Goal: Task Accomplishment & Management: Manage account settings

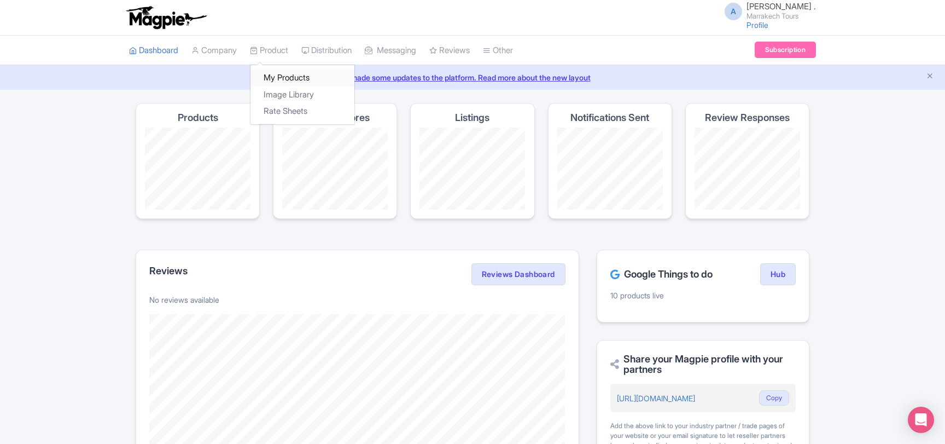
click at [281, 72] on link "My Products" at bounding box center [302, 77] width 104 height 17
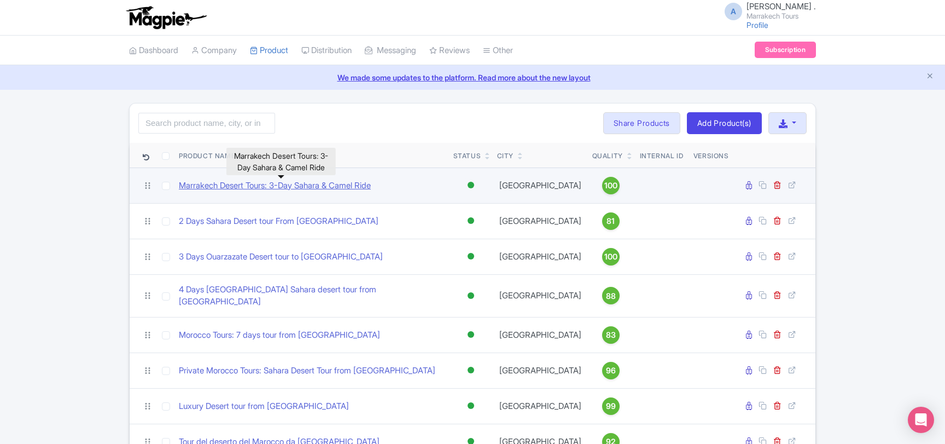
click at [298, 190] on link "Marrakech Desert Tours: 3-Day Sahara & Camel Ride" at bounding box center [275, 185] width 192 height 13
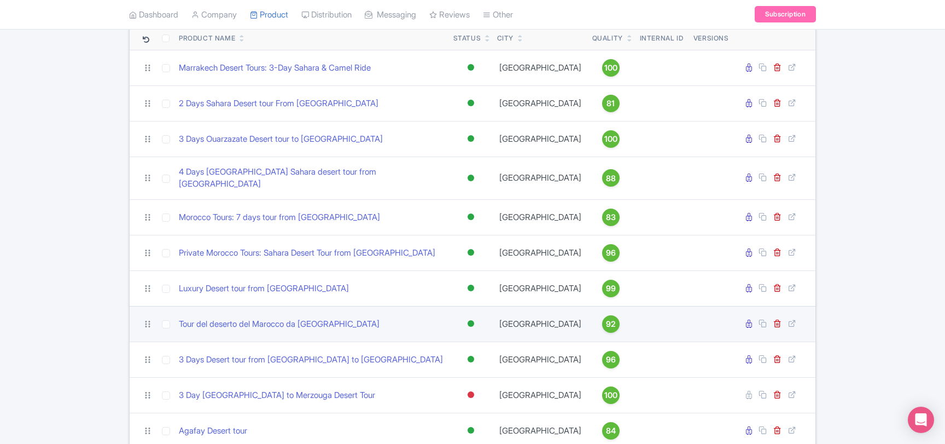
scroll to position [118, 0]
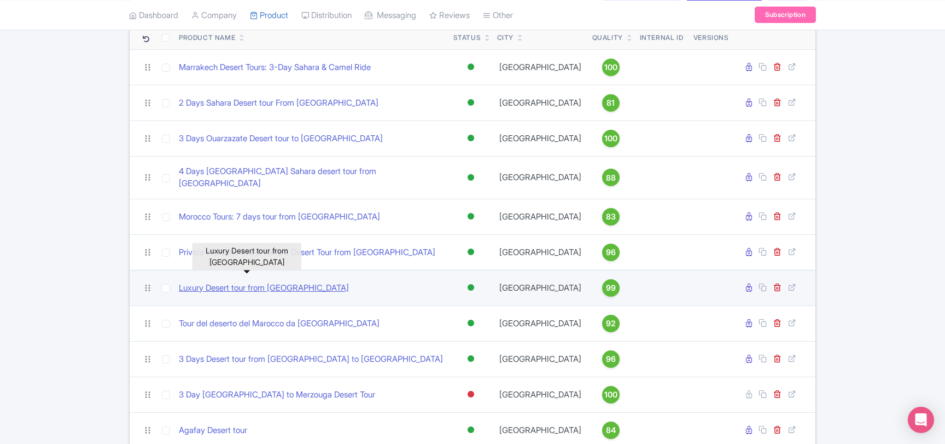
click at [271, 282] on link "Luxury Desert tour from [GEOGRAPHIC_DATA]" at bounding box center [264, 288] width 170 height 13
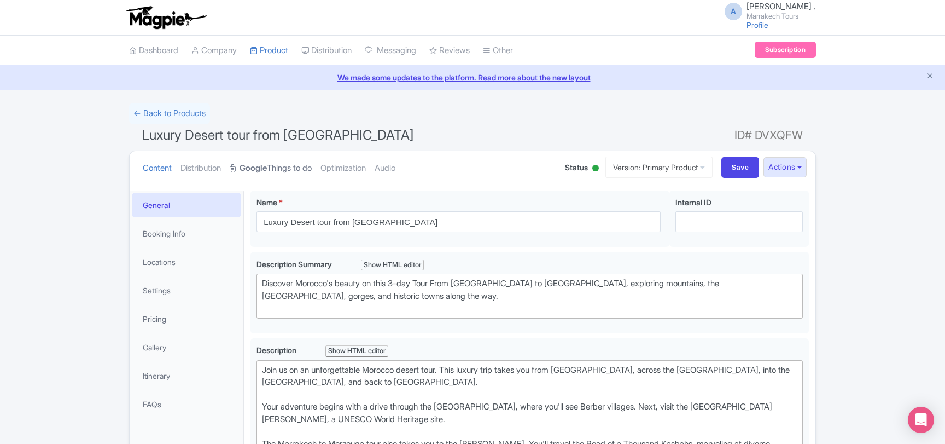
click at [293, 170] on link "Google Things to do" at bounding box center [271, 168] width 82 height 34
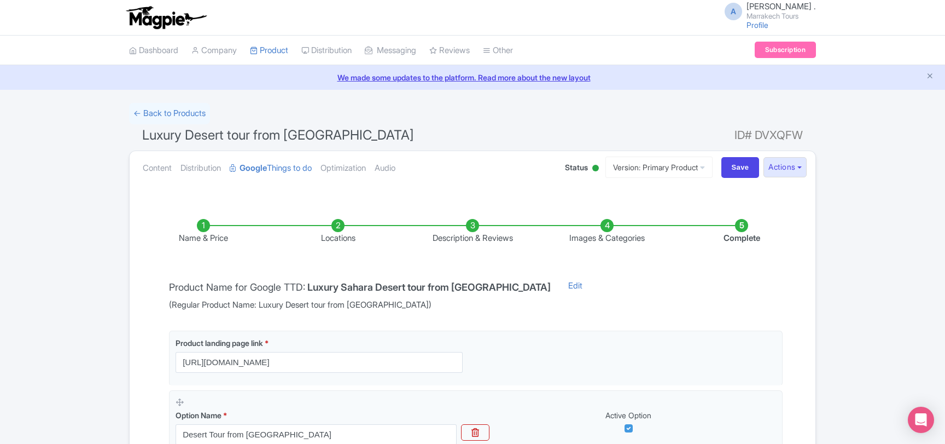
click at [607, 235] on li "Images & Categories" at bounding box center [607, 232] width 135 height 26
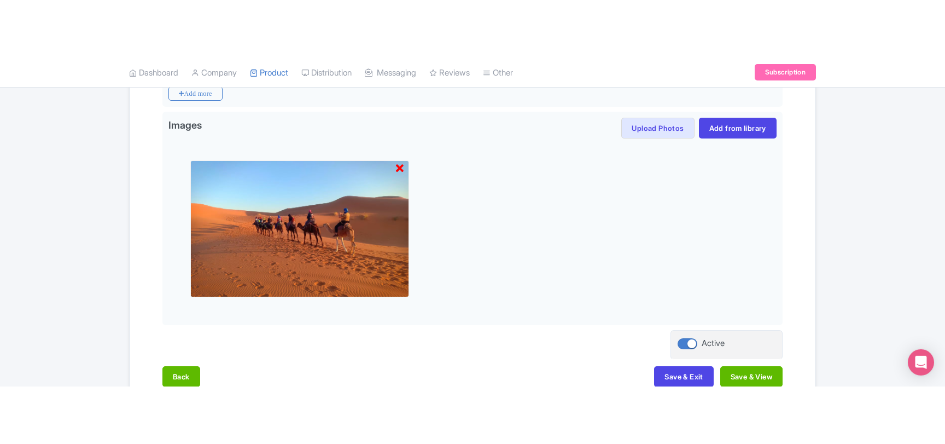
scroll to position [354, 0]
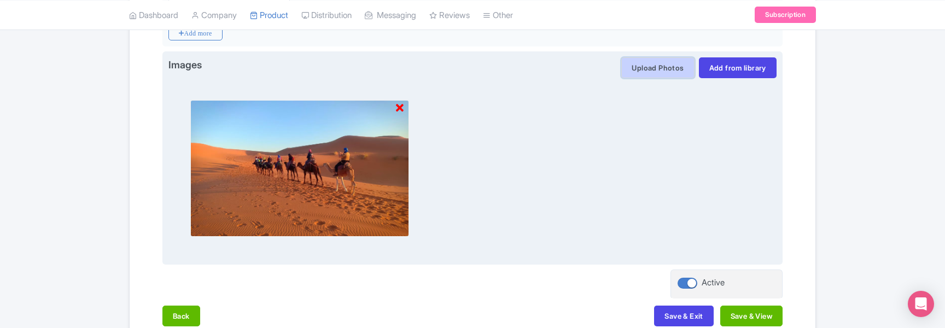
click at [635, 67] on button "Upload Photos" at bounding box center [657, 67] width 73 height 21
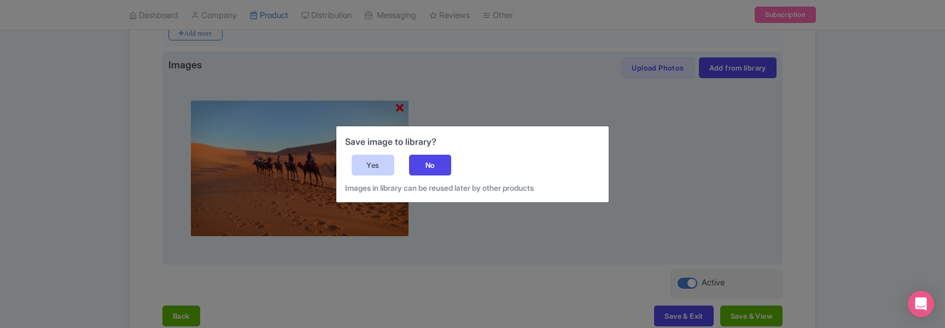
click at [372, 168] on div "Yes" at bounding box center [373, 165] width 43 height 21
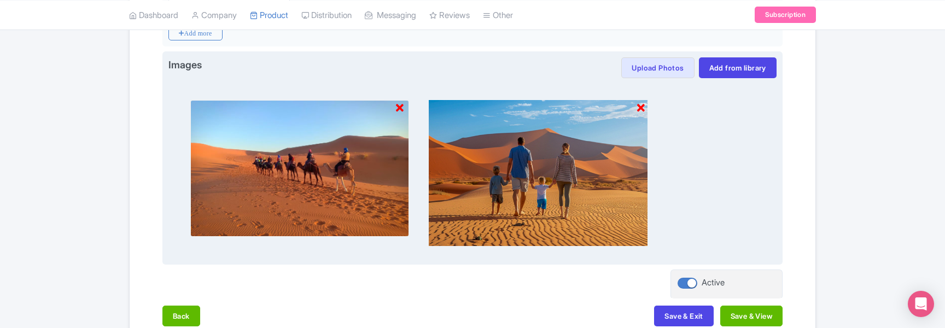
click at [400, 104] on icon at bounding box center [400, 108] width 8 height 11
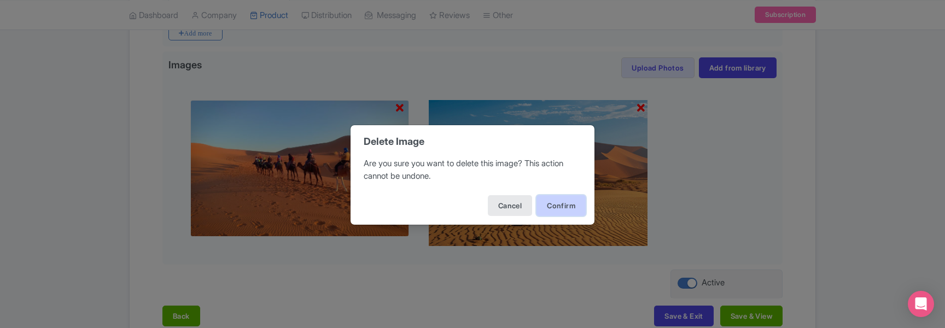
click at [554, 208] on button "Confirm" at bounding box center [561, 205] width 49 height 21
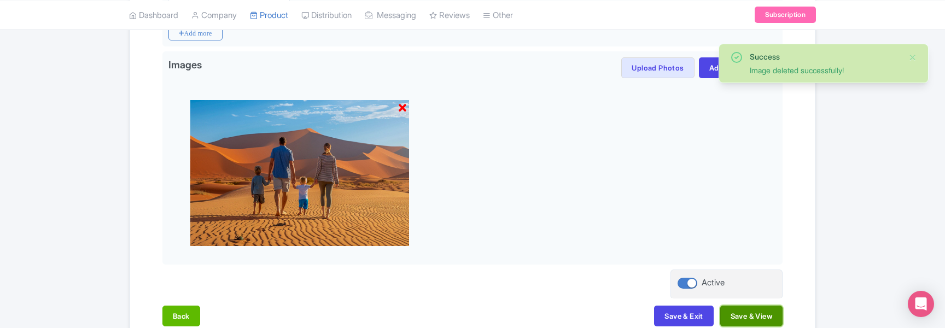
click at [739, 318] on button "Save & View" at bounding box center [751, 316] width 62 height 21
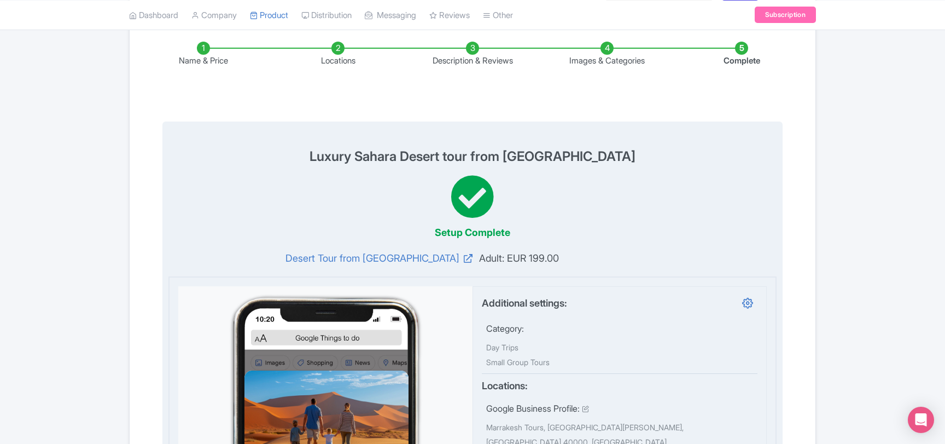
scroll to position [0, 0]
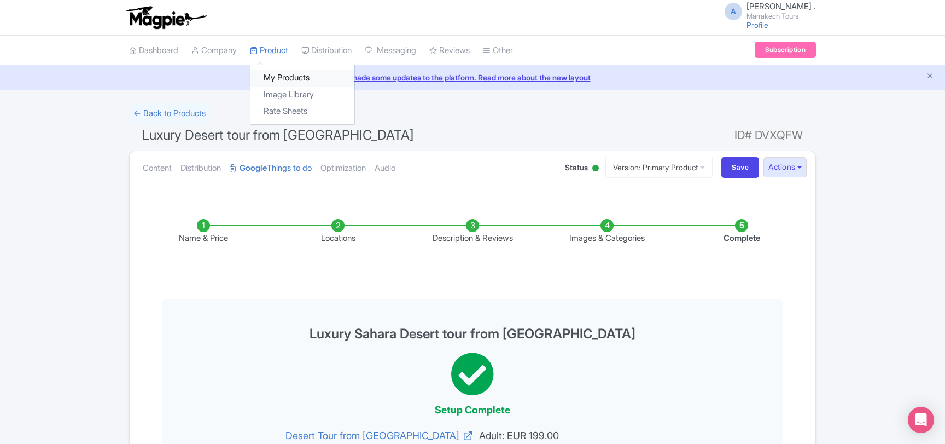
click at [283, 78] on link "My Products" at bounding box center [302, 77] width 104 height 17
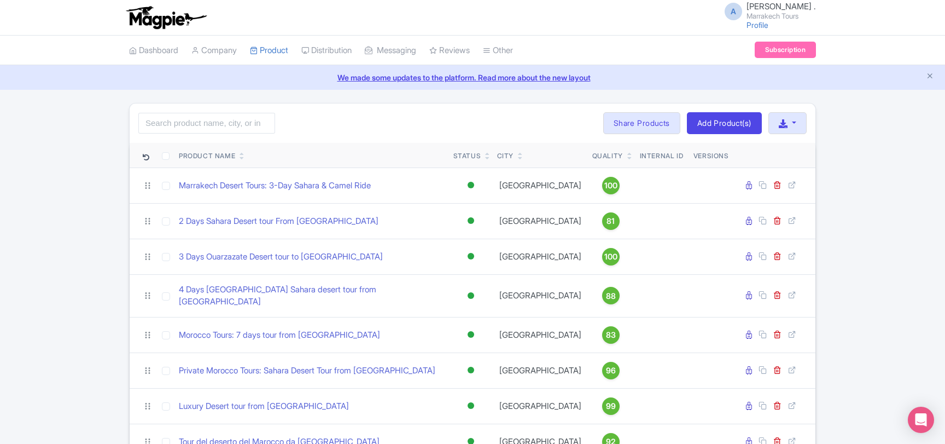
click at [821, 394] on div "Search Bulk Actions Delete Add to Collection Share Products Add to Collection C…" at bounding box center [473, 388] width 700 height 570
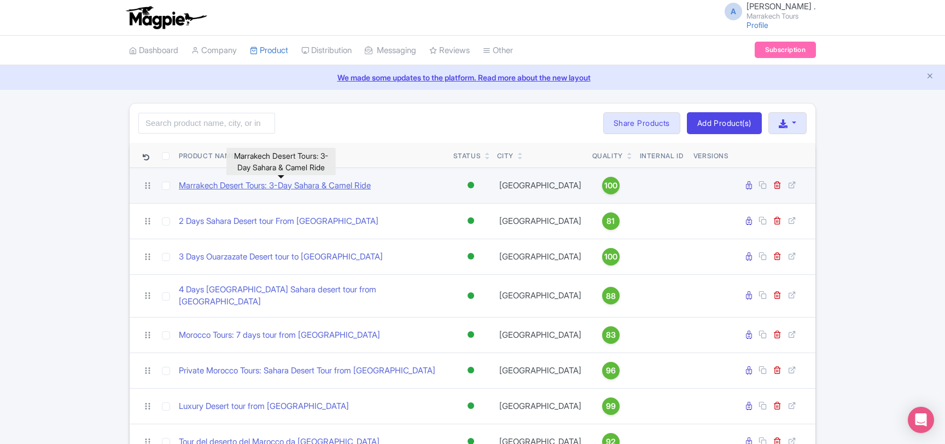
click at [258, 188] on link "Marrakech Desert Tours: 3-Day Sahara & Camel Ride" at bounding box center [275, 185] width 192 height 13
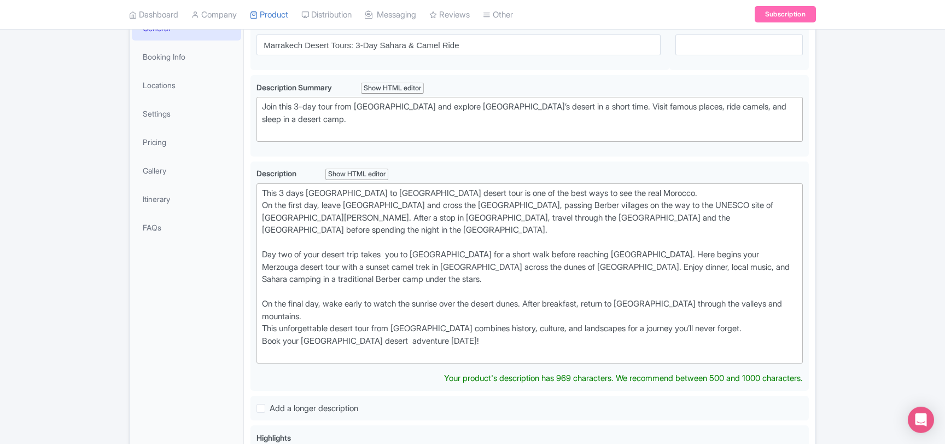
scroll to position [177, 0]
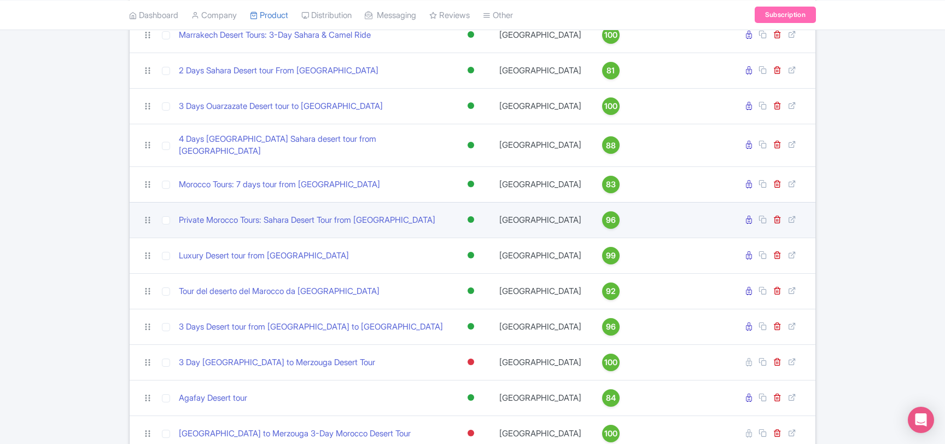
scroll to position [177, 0]
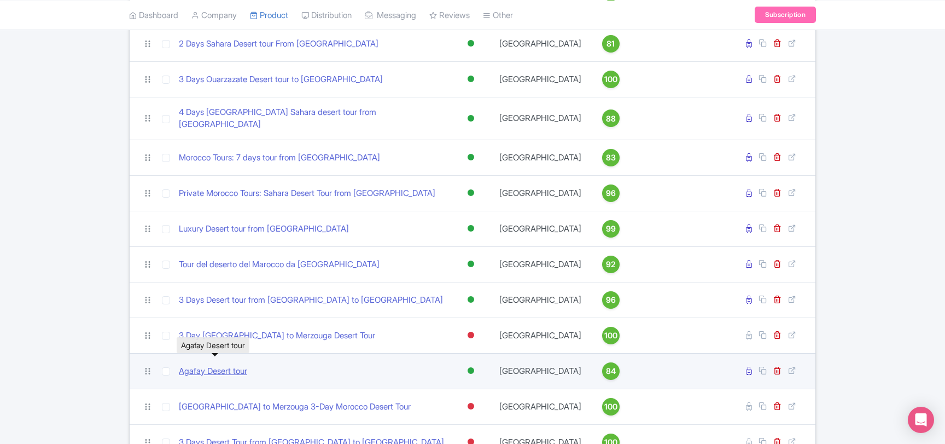
click at [225, 365] on link "Agafay Desert tour" at bounding box center [213, 371] width 68 height 13
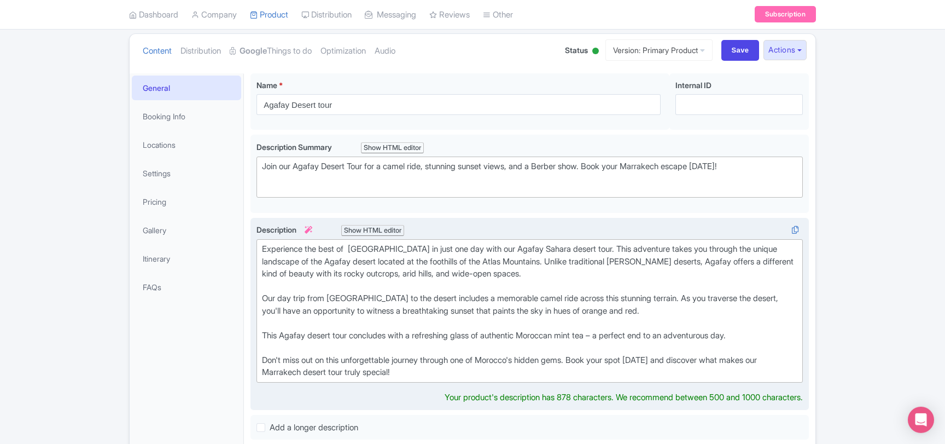
scroll to position [118, 0]
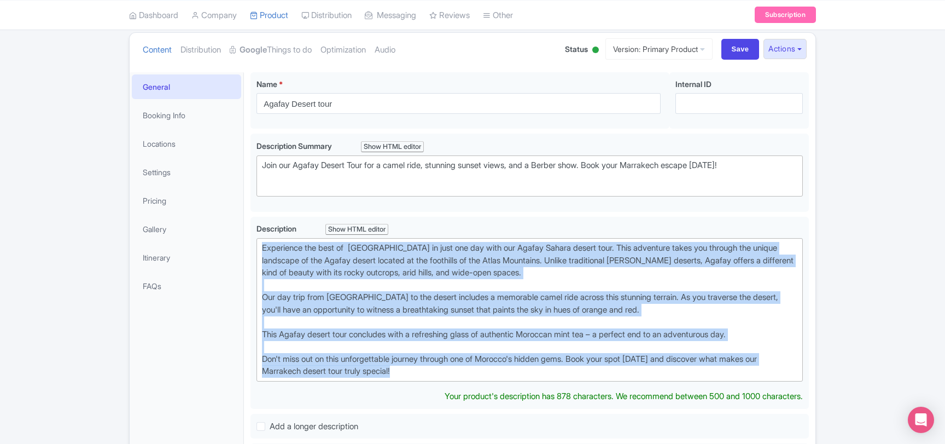
drag, startPoint x: 412, startPoint y: 368, endPoint x: 247, endPoint y: 229, distance: 215.8
click at [247, 229] on div "Agafay Desert tour Name * i Agafay Desert tour Your product's name has 19 chara…" at bounding box center [530, 441] width 572 height 751
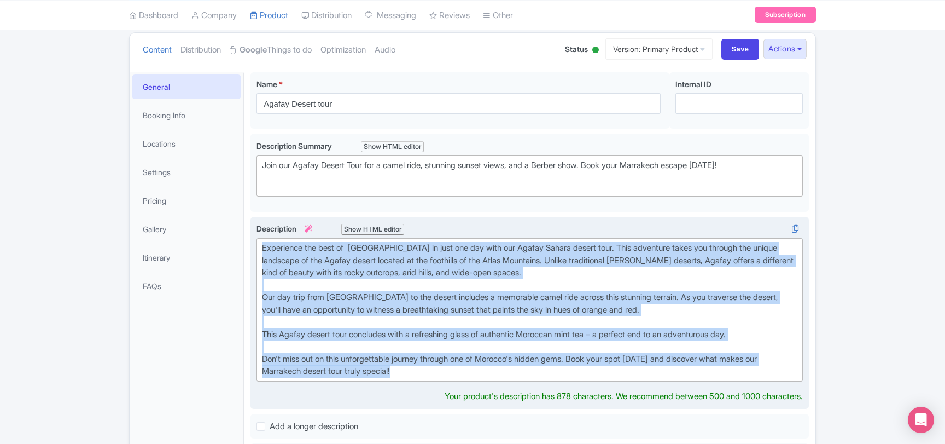
copy div "Experience the best of [GEOGRAPHIC_DATA] in just one day with our Agafay Sahara…"
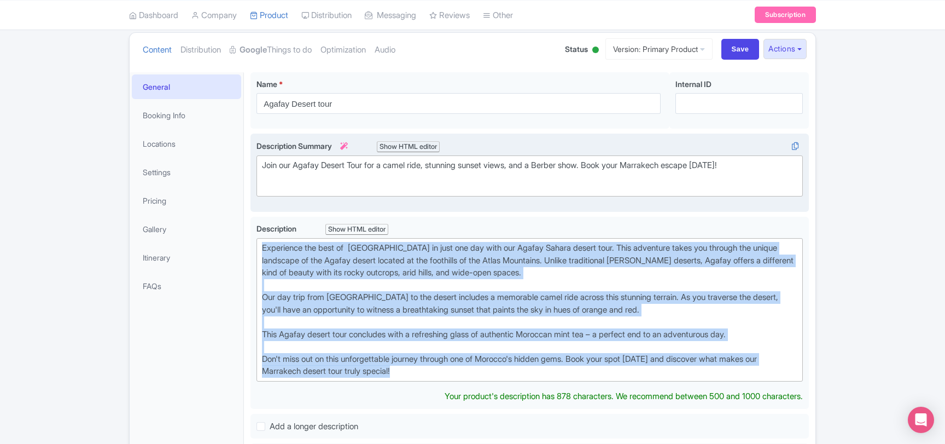
copy div "Experience the best of [GEOGRAPHIC_DATA] in just one day with our Agafay Sahara…"
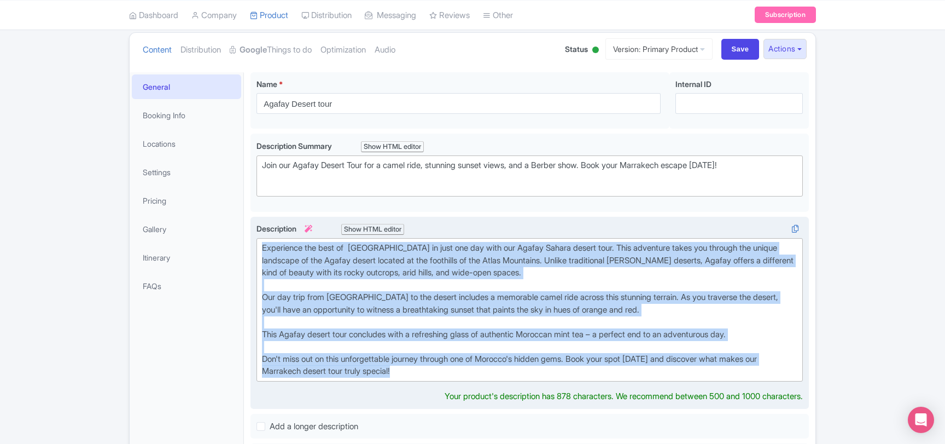
copy div "Experience the best of [GEOGRAPHIC_DATA] in just one day with our Agafay Sahara…"
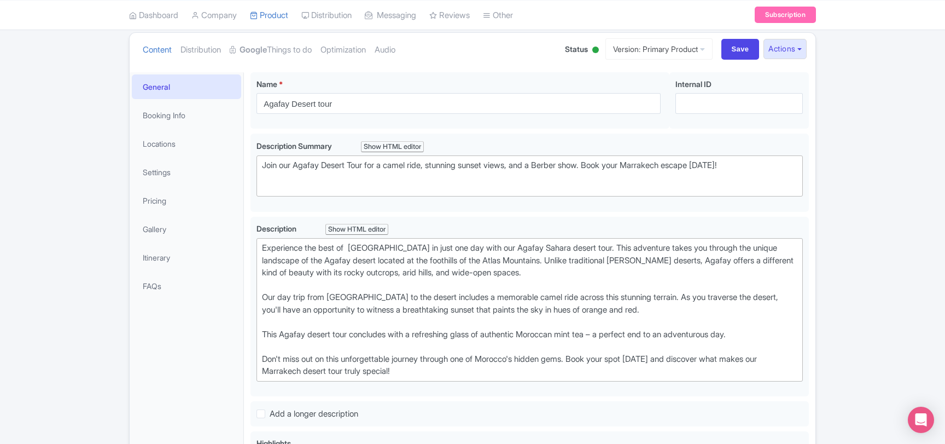
click at [84, 303] on div "← Back to Products Agafay Desert tour ID# RWUBMY Content Distribution Google Th…" at bounding box center [472, 395] width 945 height 820
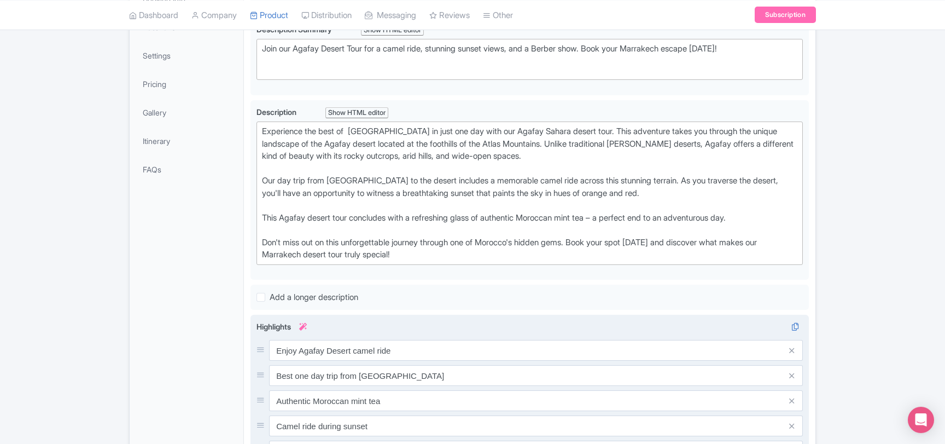
scroll to position [236, 0]
